Goal: Task Accomplishment & Management: Use online tool/utility

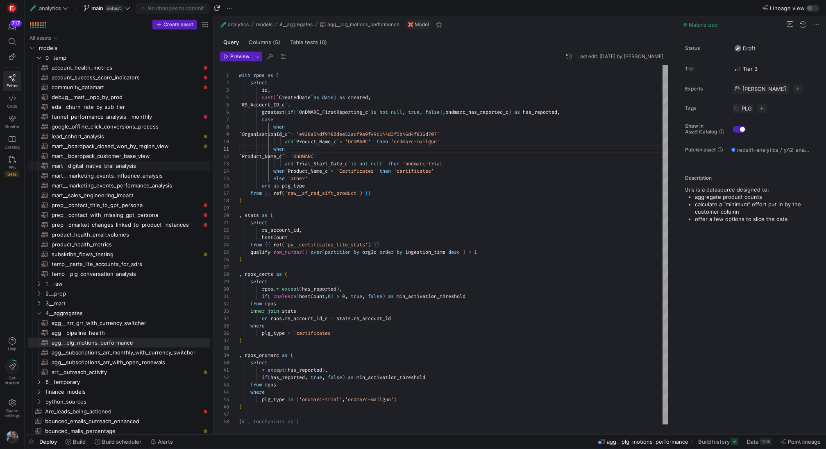
scroll to position [0, 50]
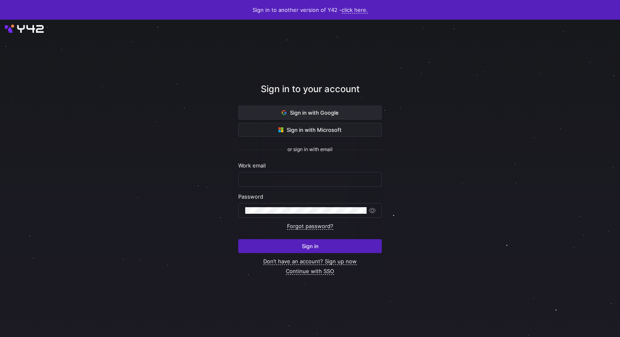
click at [310, 109] on span "Sign in with Google" at bounding box center [309, 112] width 57 height 7
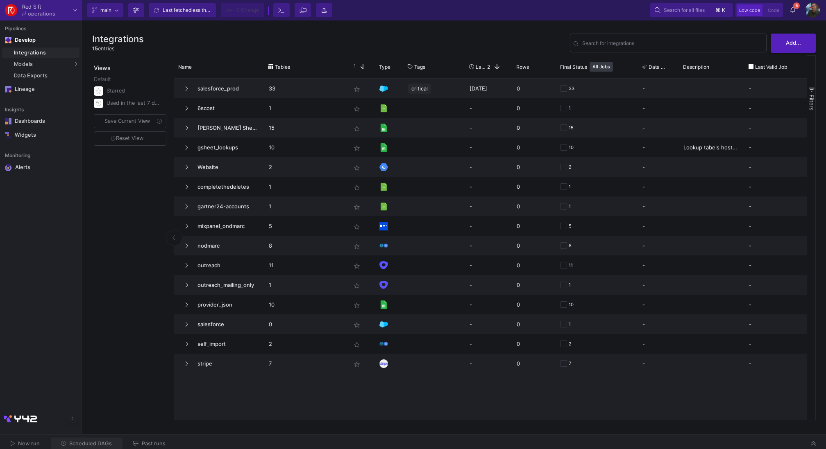
click at [103, 445] on span "Scheduled DAGs" at bounding box center [90, 444] width 43 height 6
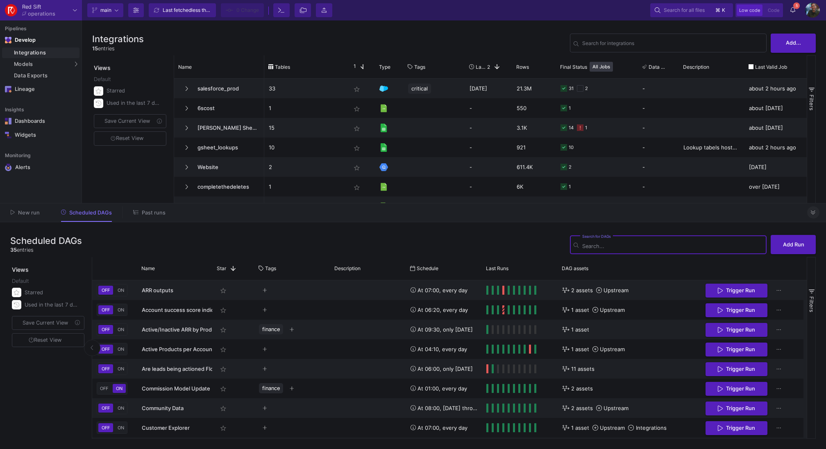
click at [814, 212] on icon at bounding box center [813, 213] width 5 height 4
